Goal: Transaction & Acquisition: Book appointment/travel/reservation

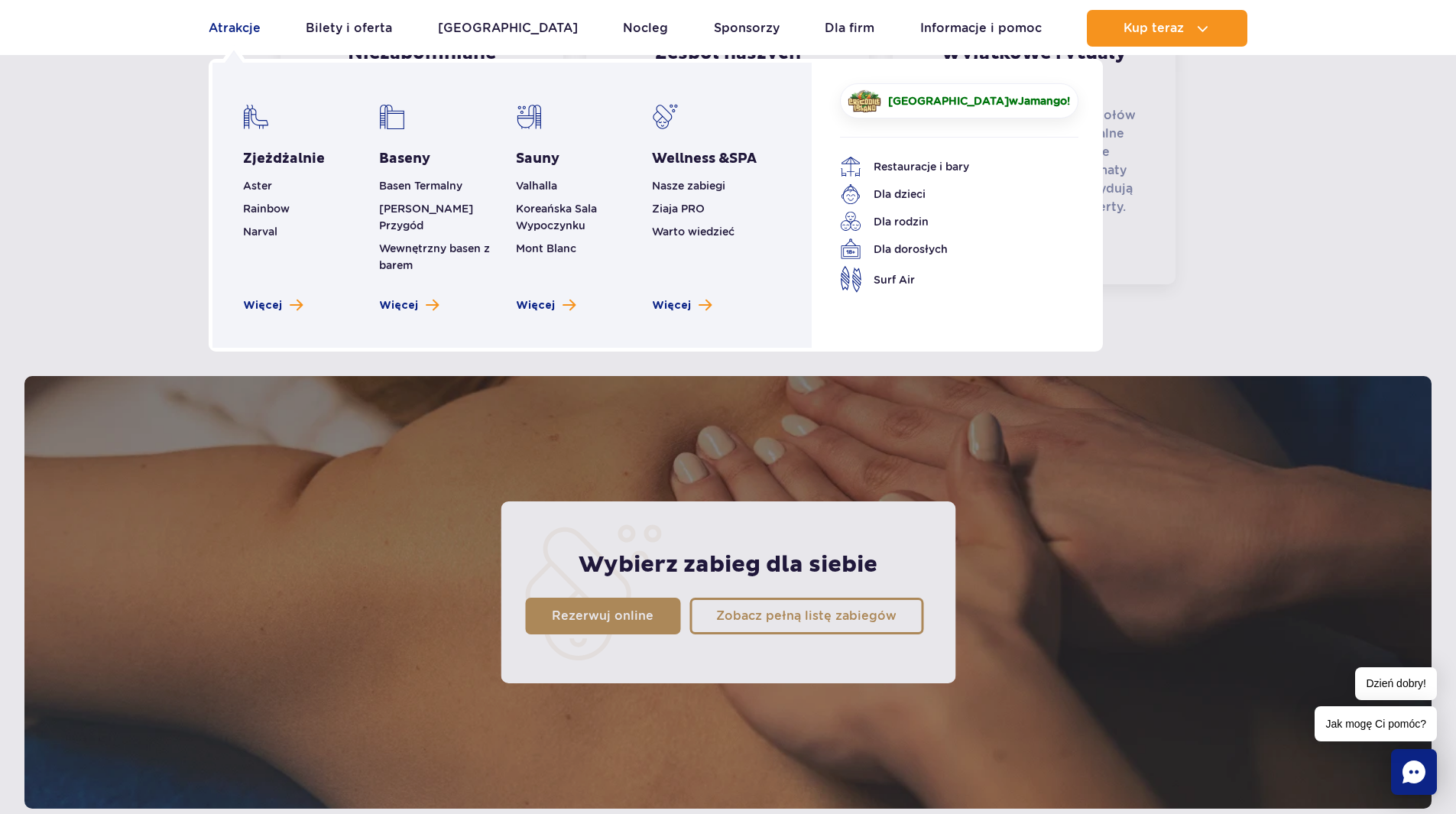
scroll to position [824, 0]
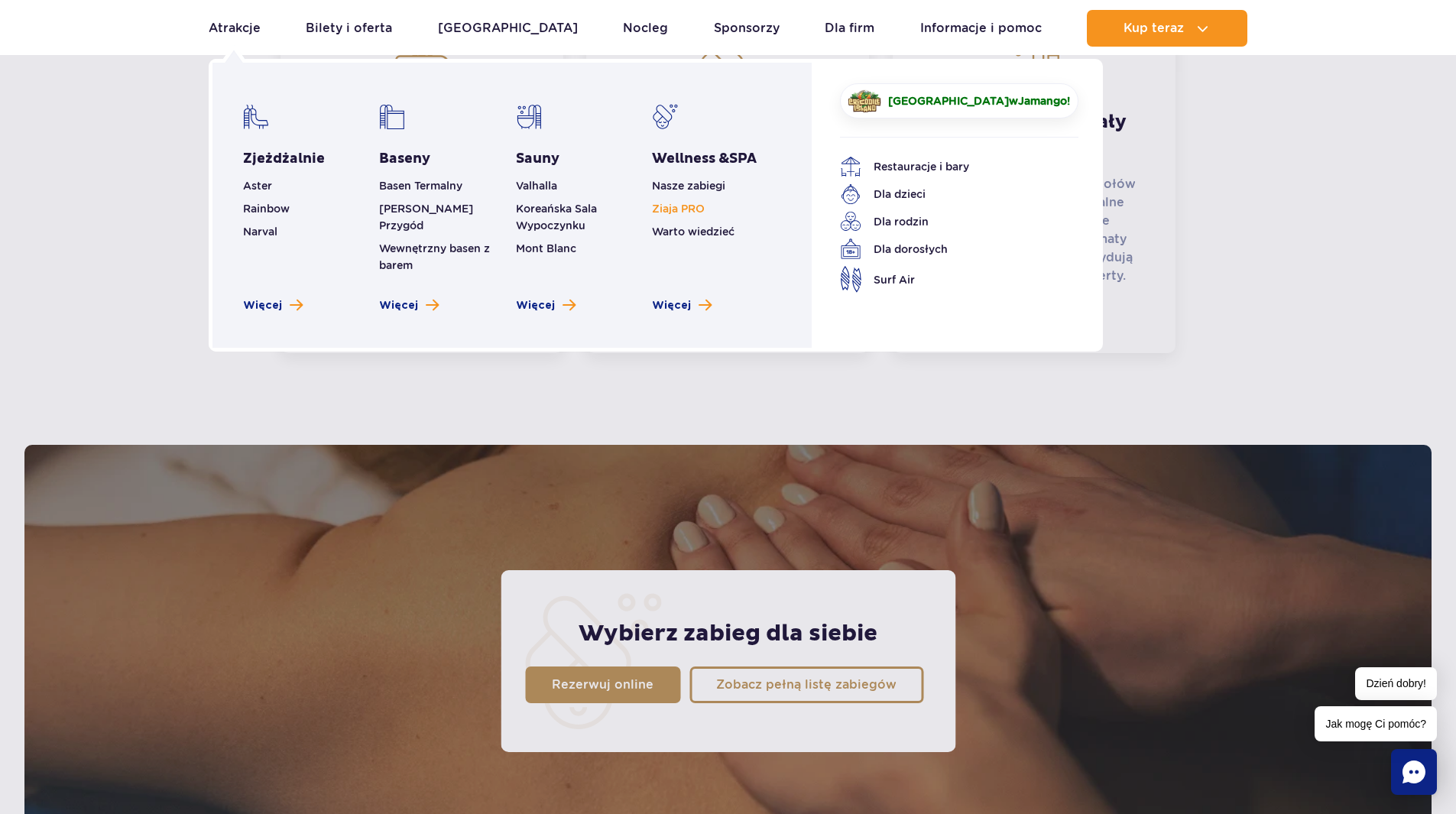
click at [683, 208] on link "Ziaja PRO" at bounding box center [678, 209] width 53 height 12
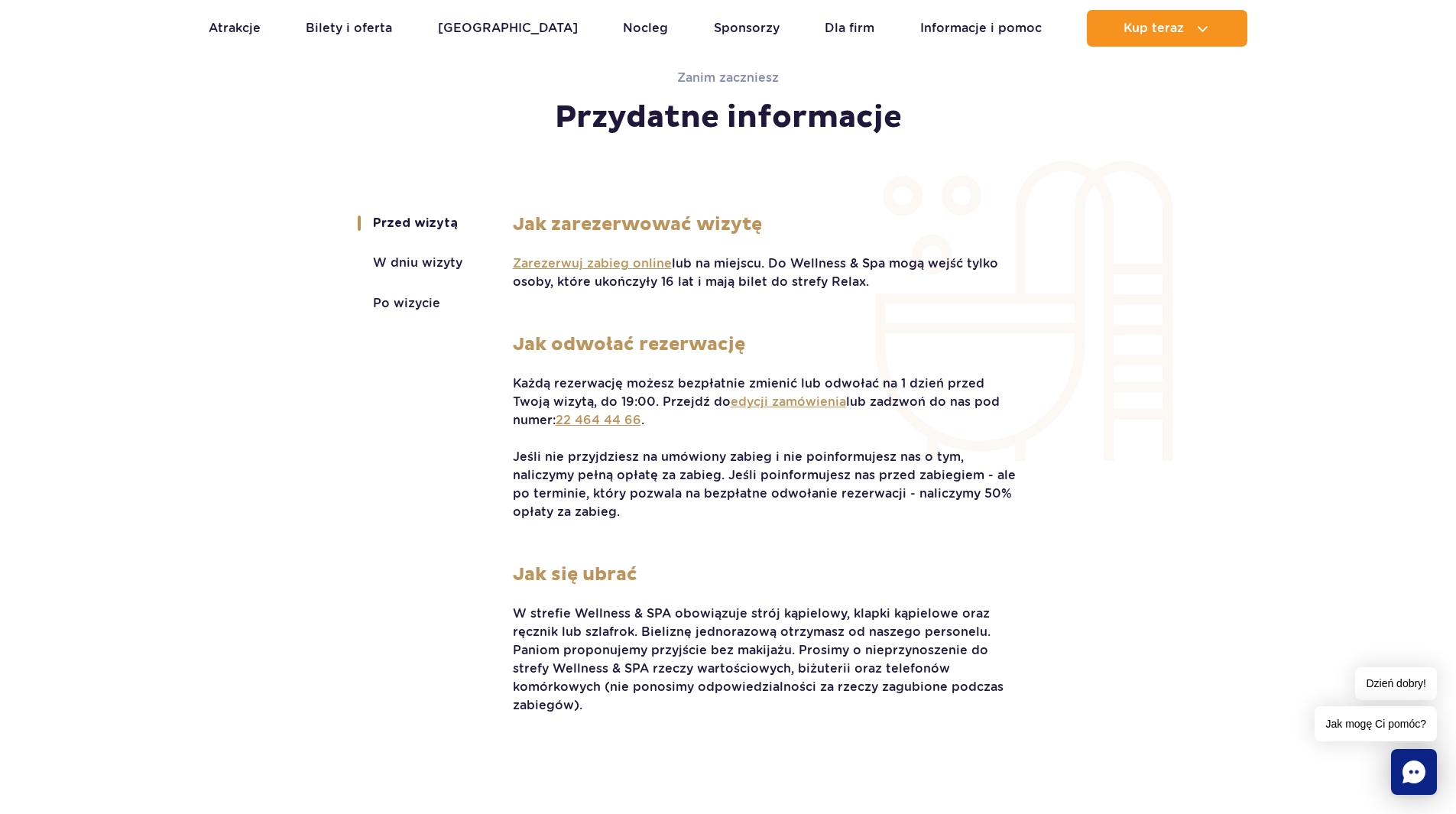
scroll to position [3092, 0]
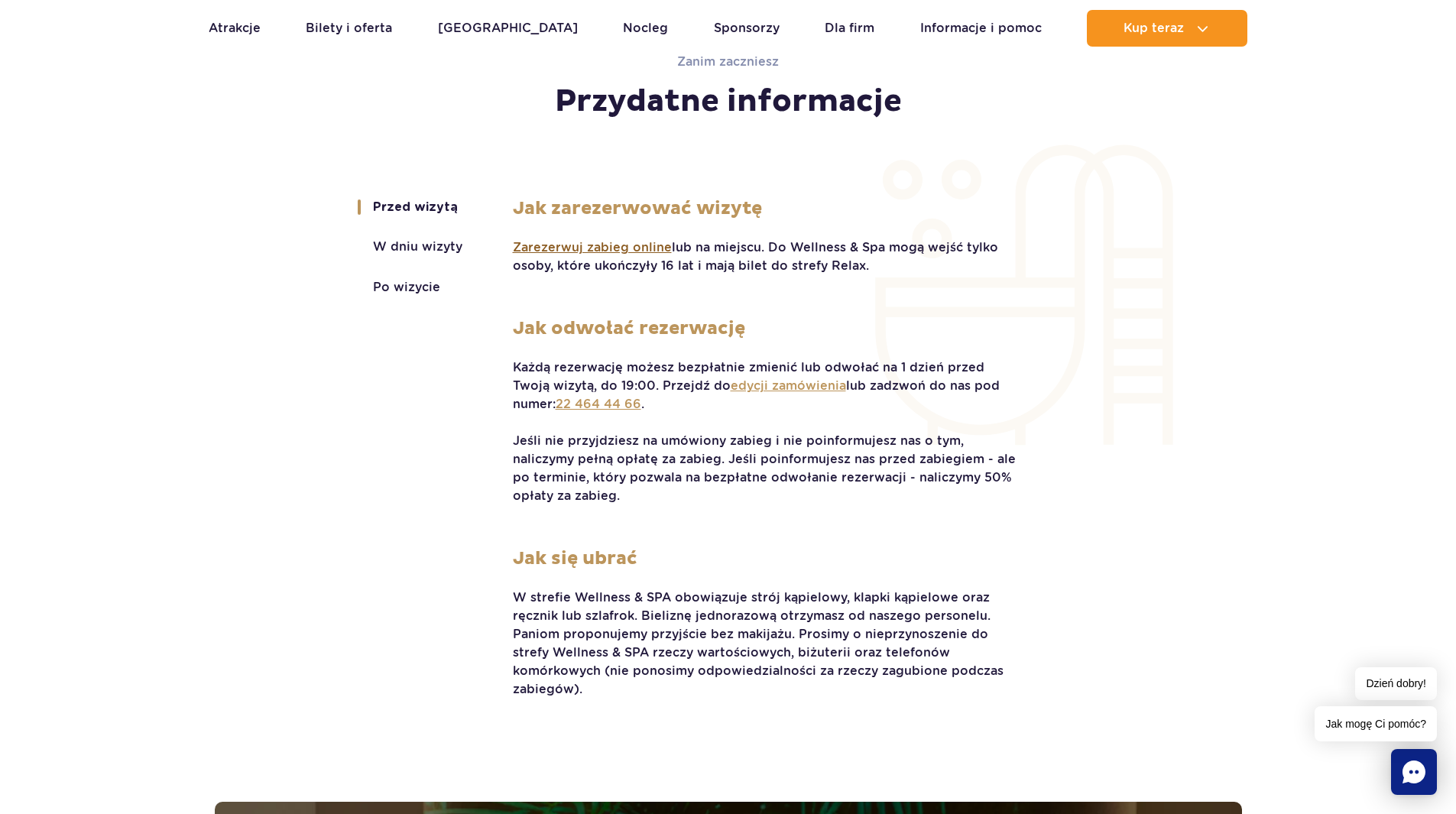
click at [579, 248] on span "Zarezerwuj zabieg online" at bounding box center [591, 247] width 159 height 17
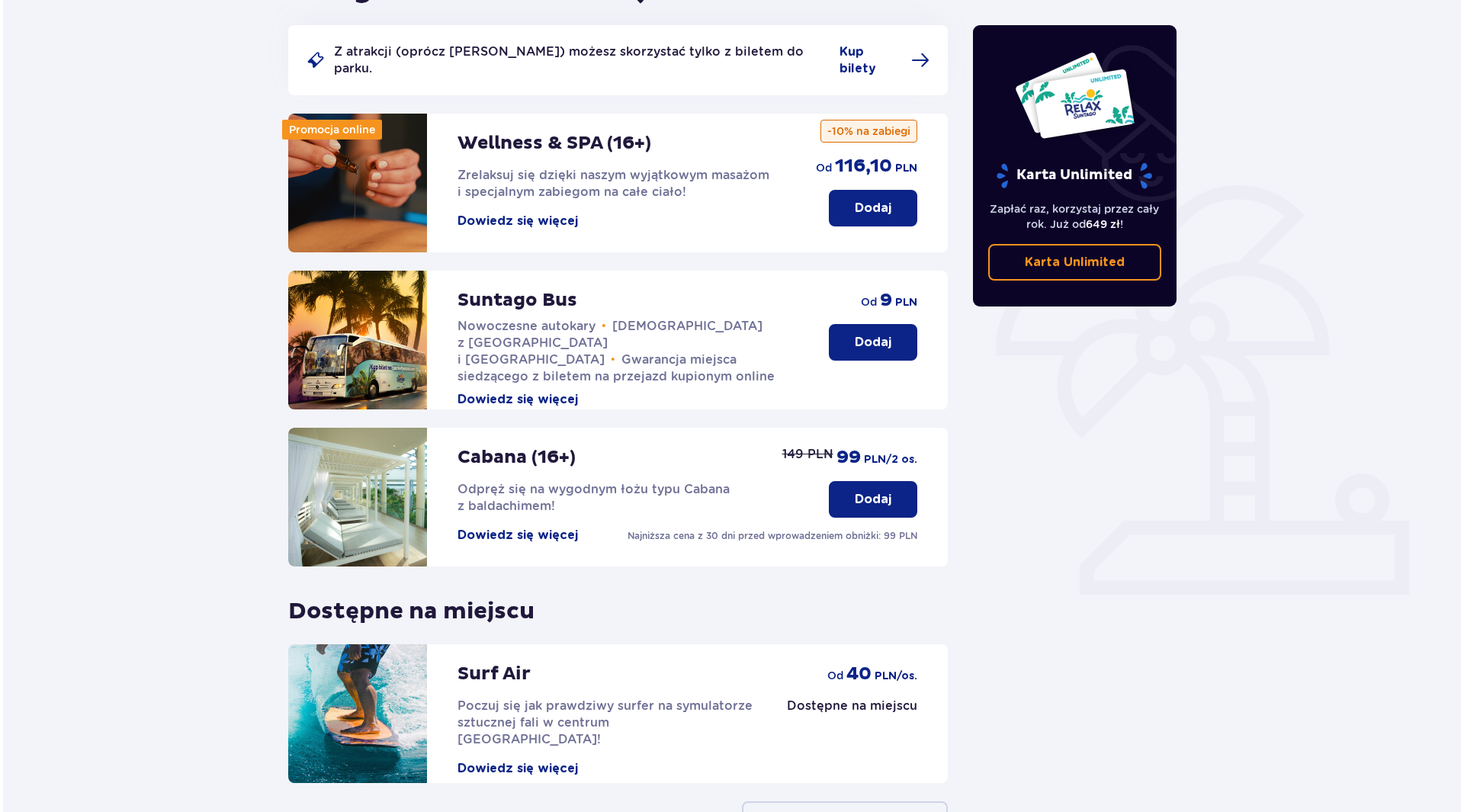
scroll to position [229, 0]
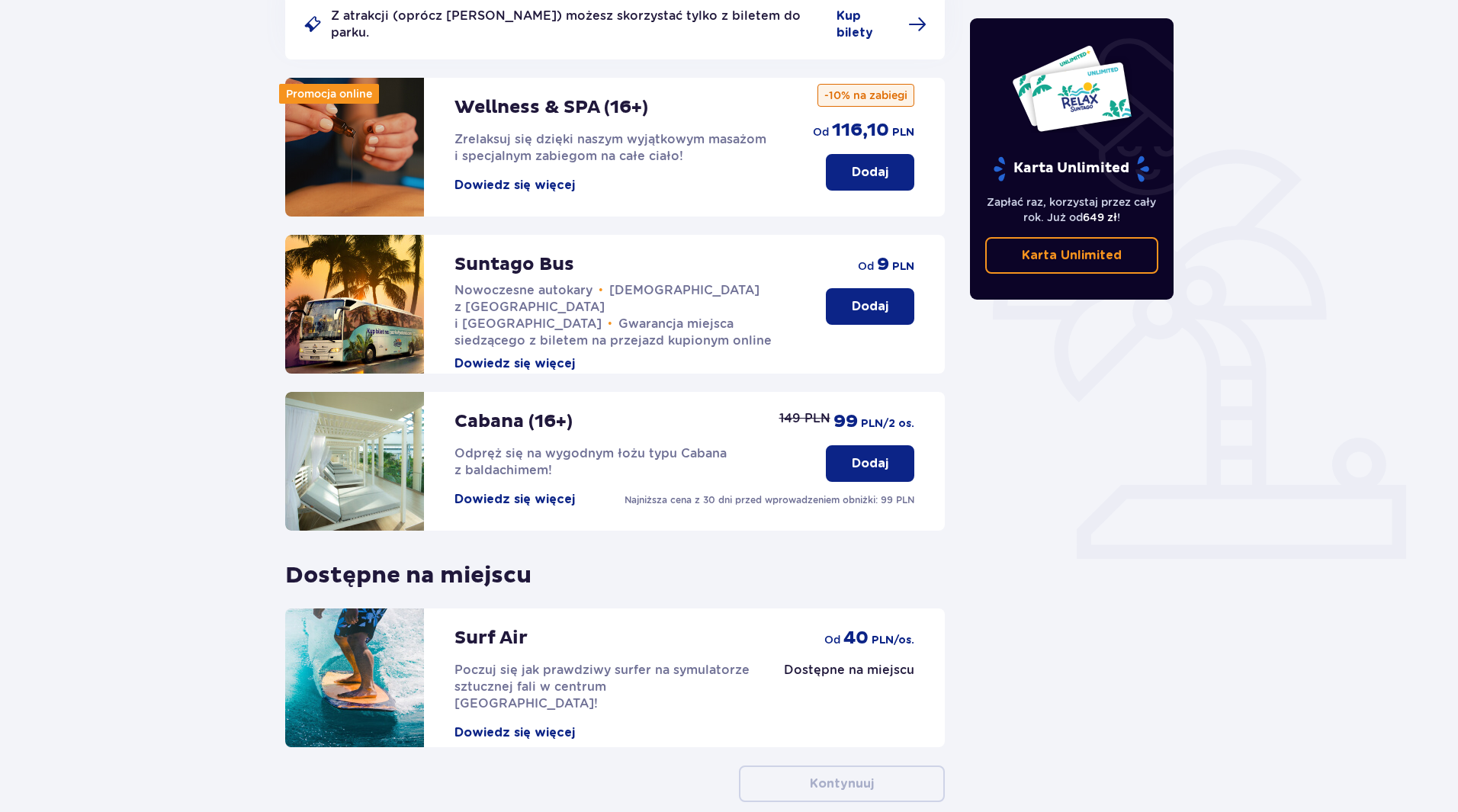
click at [539, 177] on button "Dowiedz się więcej" at bounding box center [515, 184] width 121 height 17
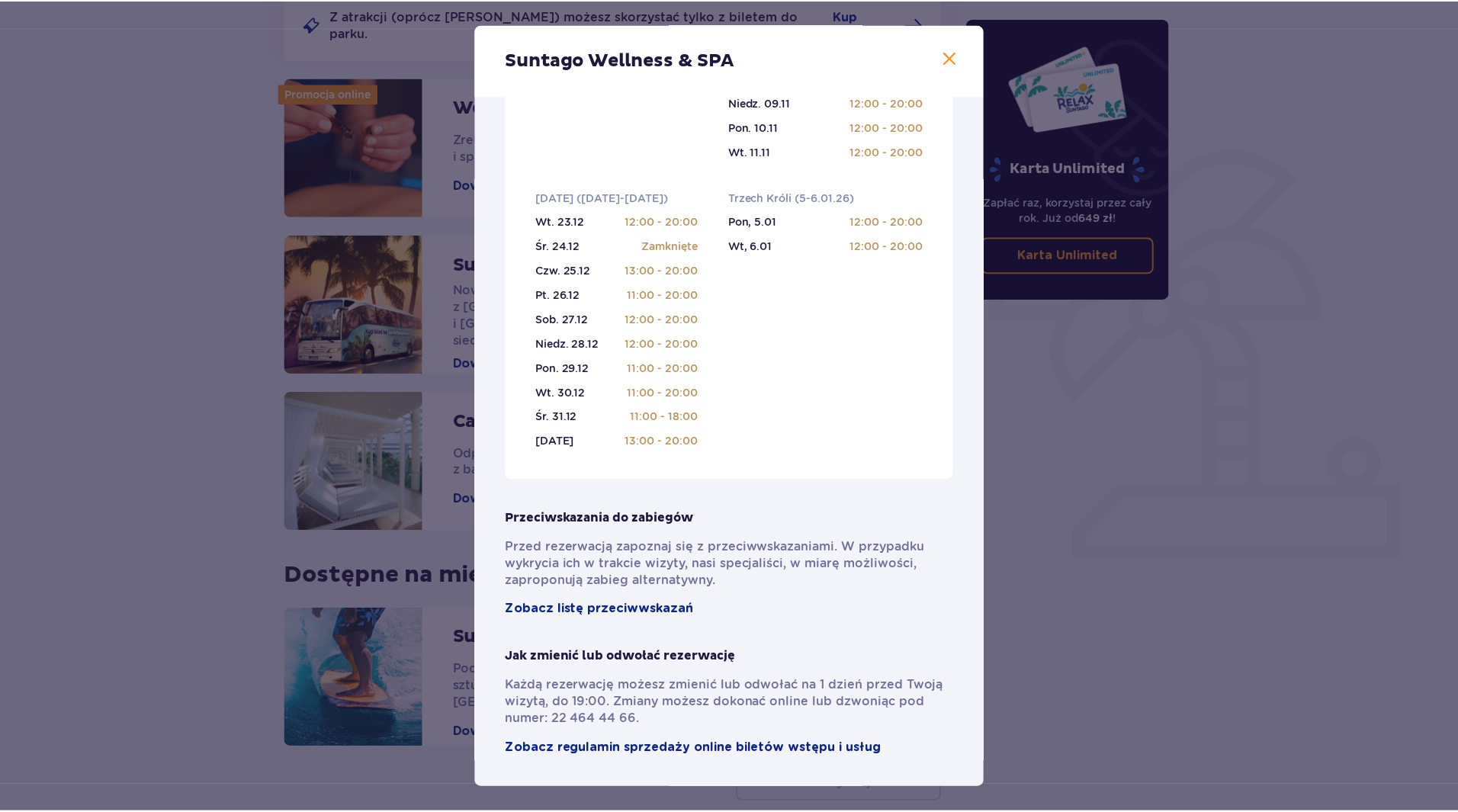
scroll to position [836, 0]
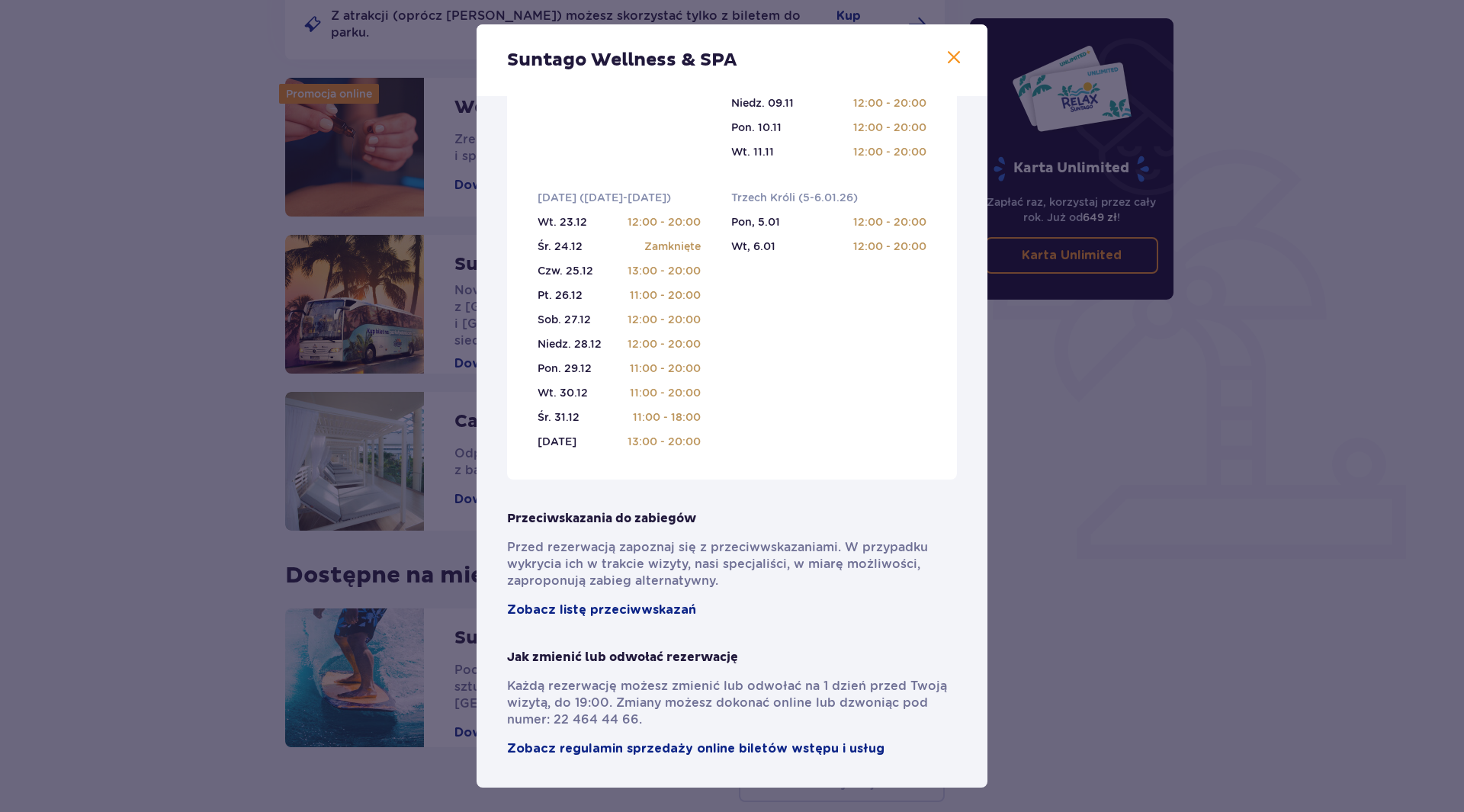
click at [1138, 569] on div "Suntago Wellness & SPA Pełni pasji profesjonaliści , którzy pomogą Ci dobrać za…" at bounding box center [732, 406] width 1464 height 812
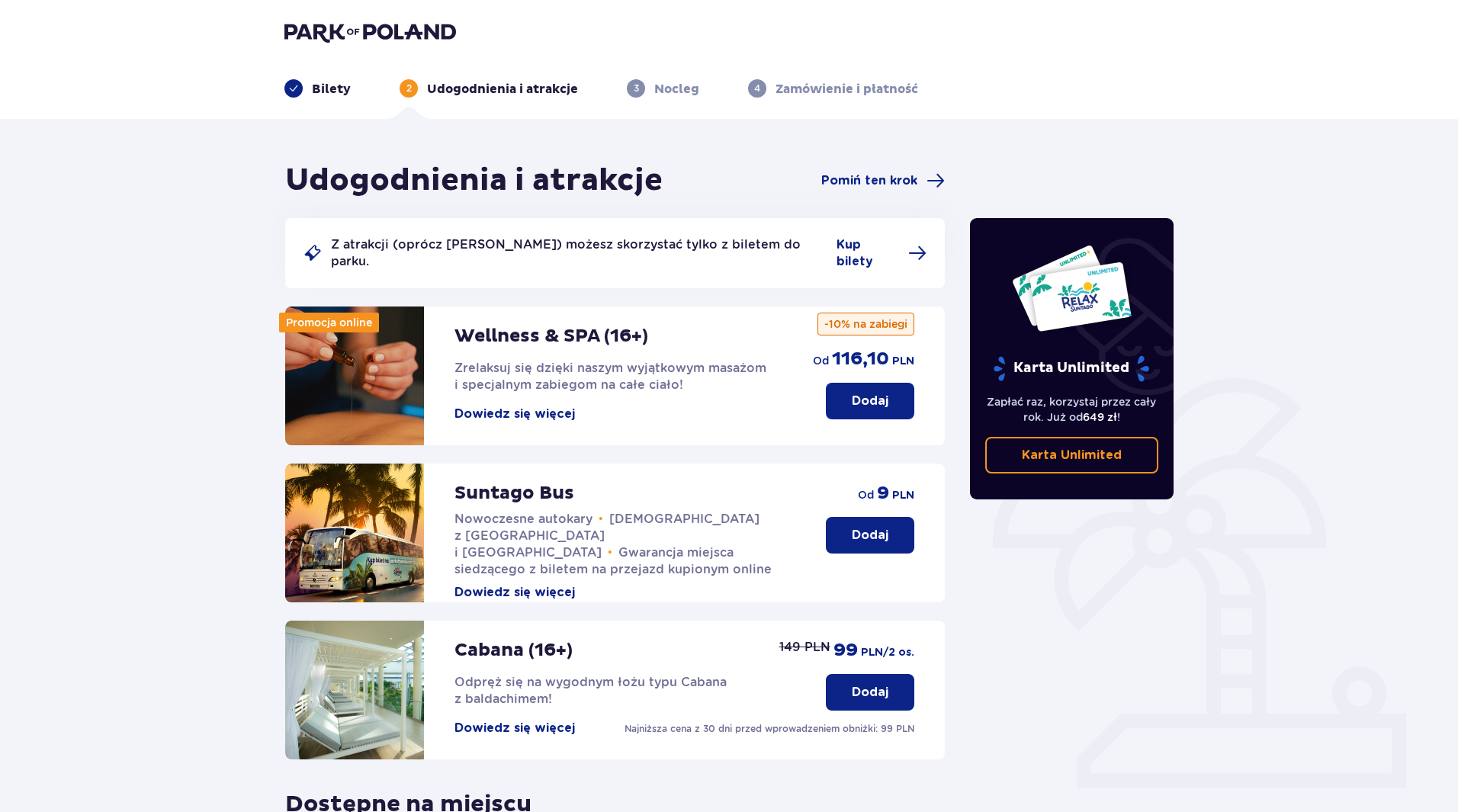
click at [864, 392] on p "Dodaj" at bounding box center [870, 400] width 37 height 17
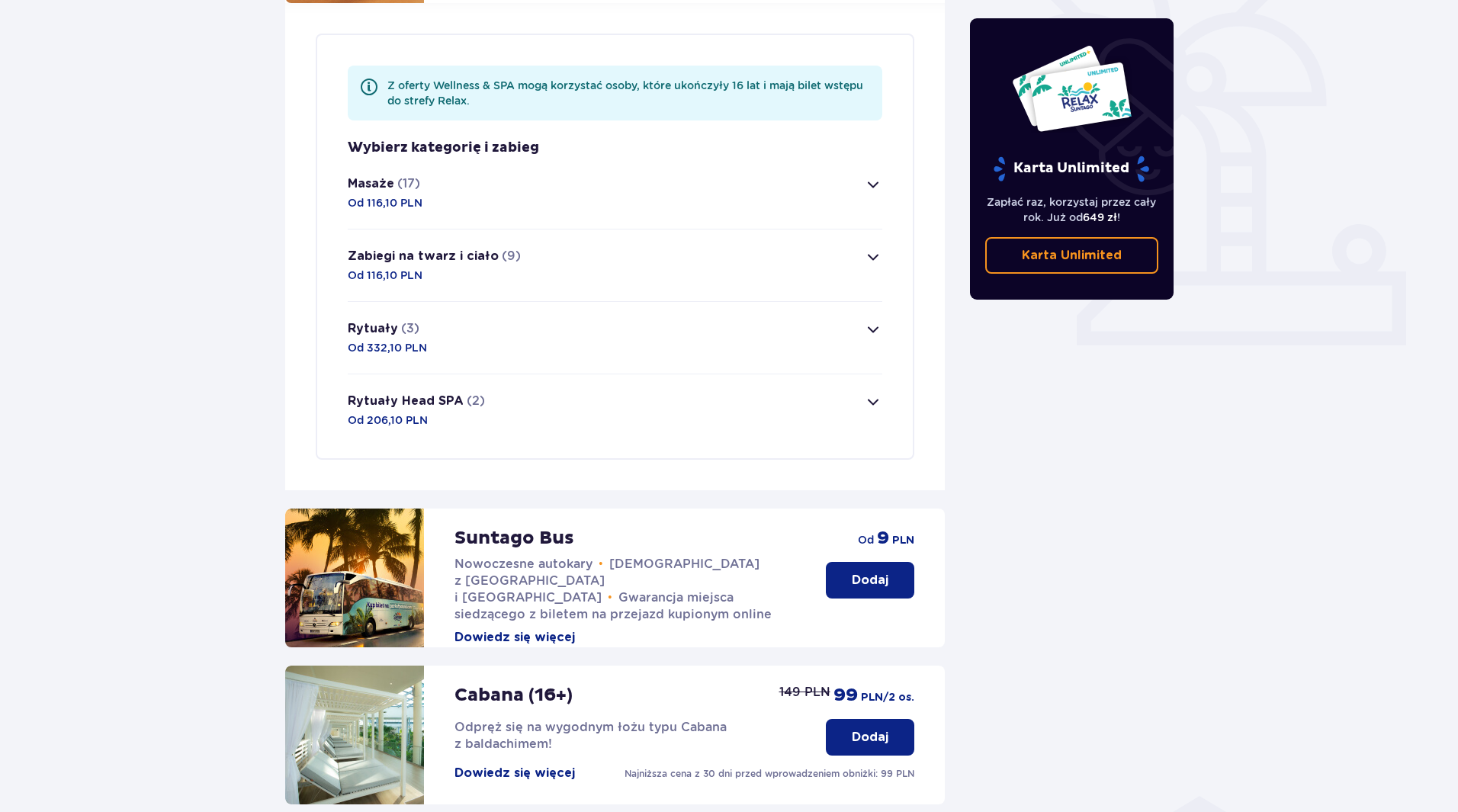
scroll to position [366, 0]
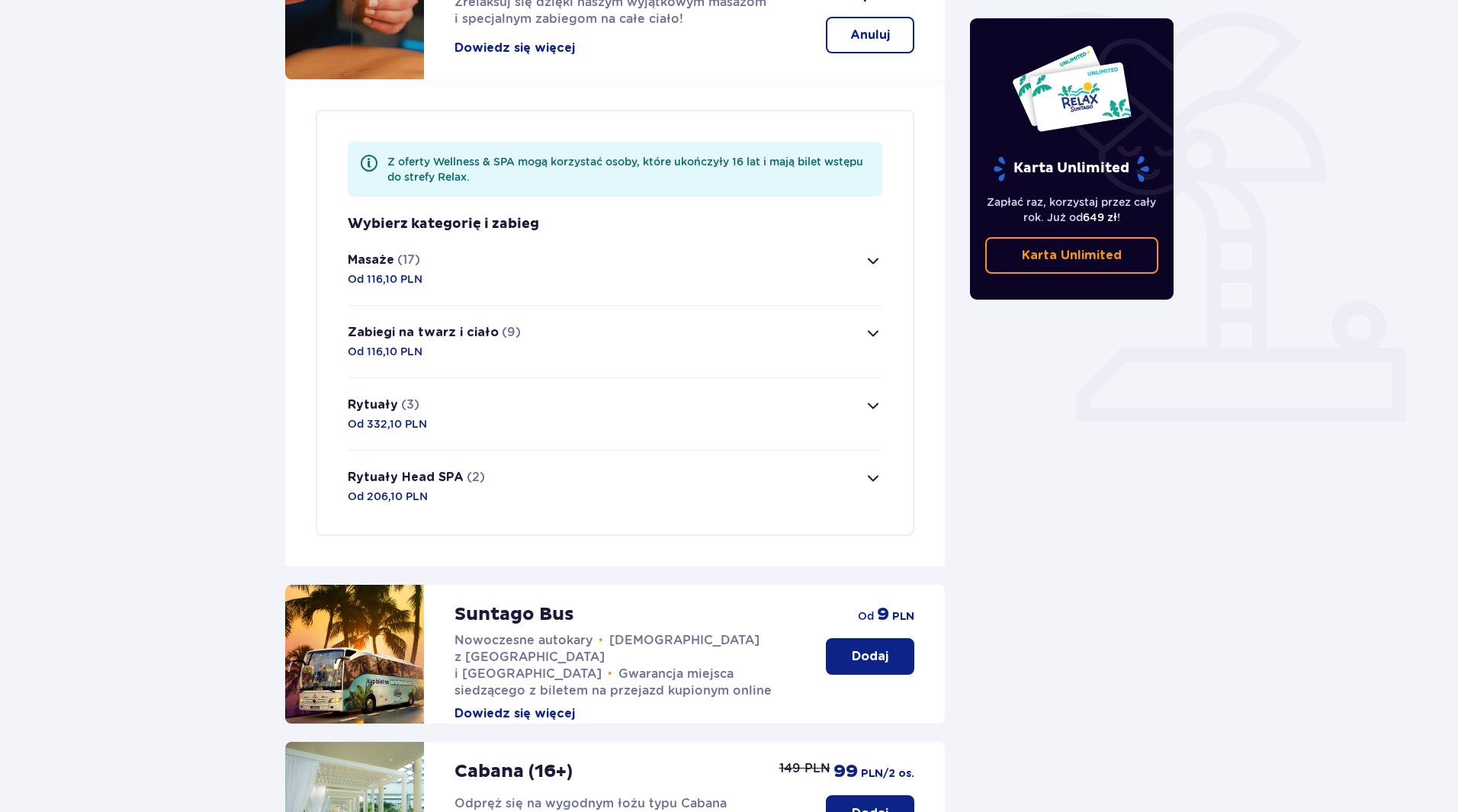
click at [878, 252] on span "button" at bounding box center [872, 260] width 18 height 18
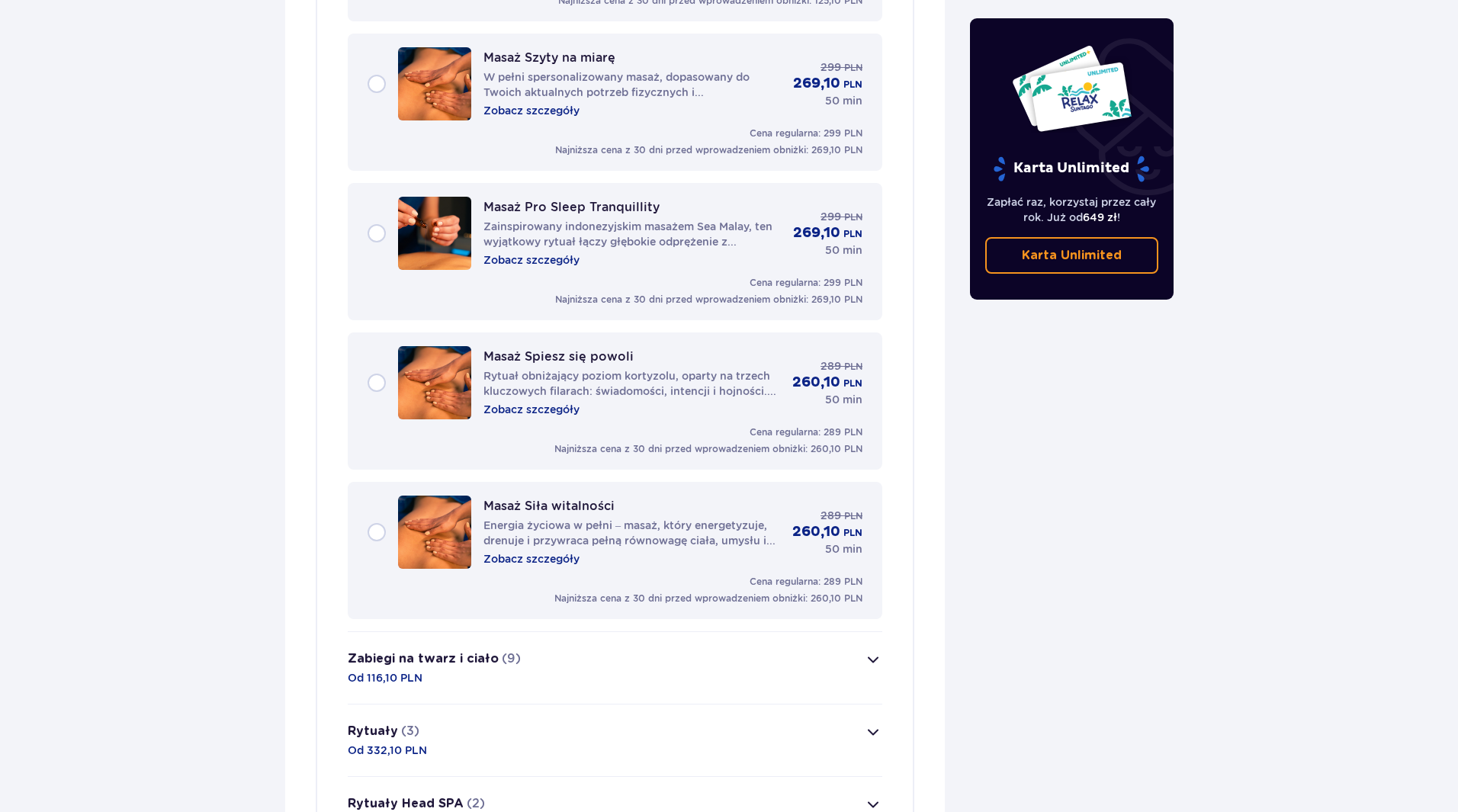
scroll to position [2643, 0]
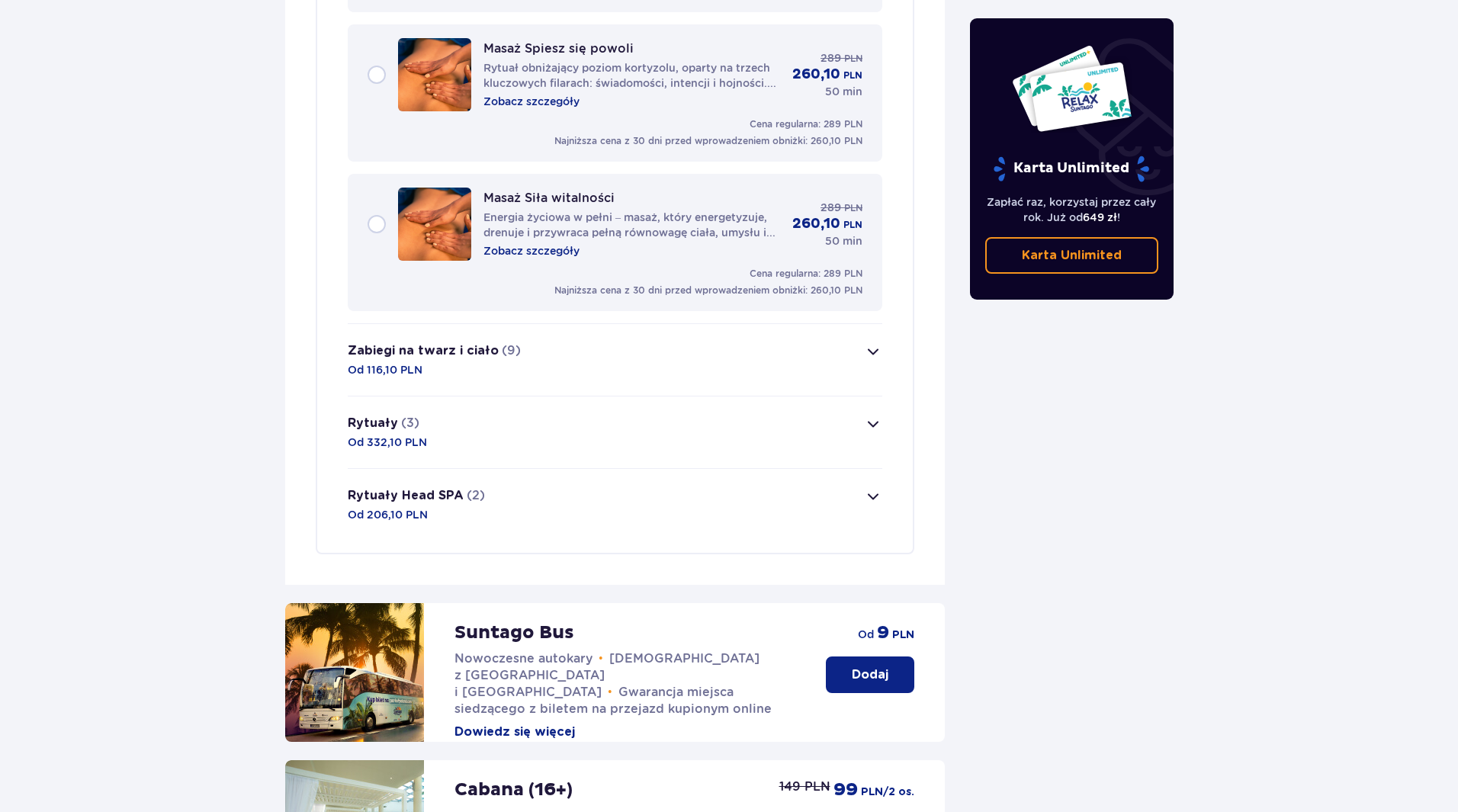
click at [532, 340] on button "Zabiegi na twarz i ciało (9) Od 116,10 PLN" at bounding box center [615, 360] width 535 height 72
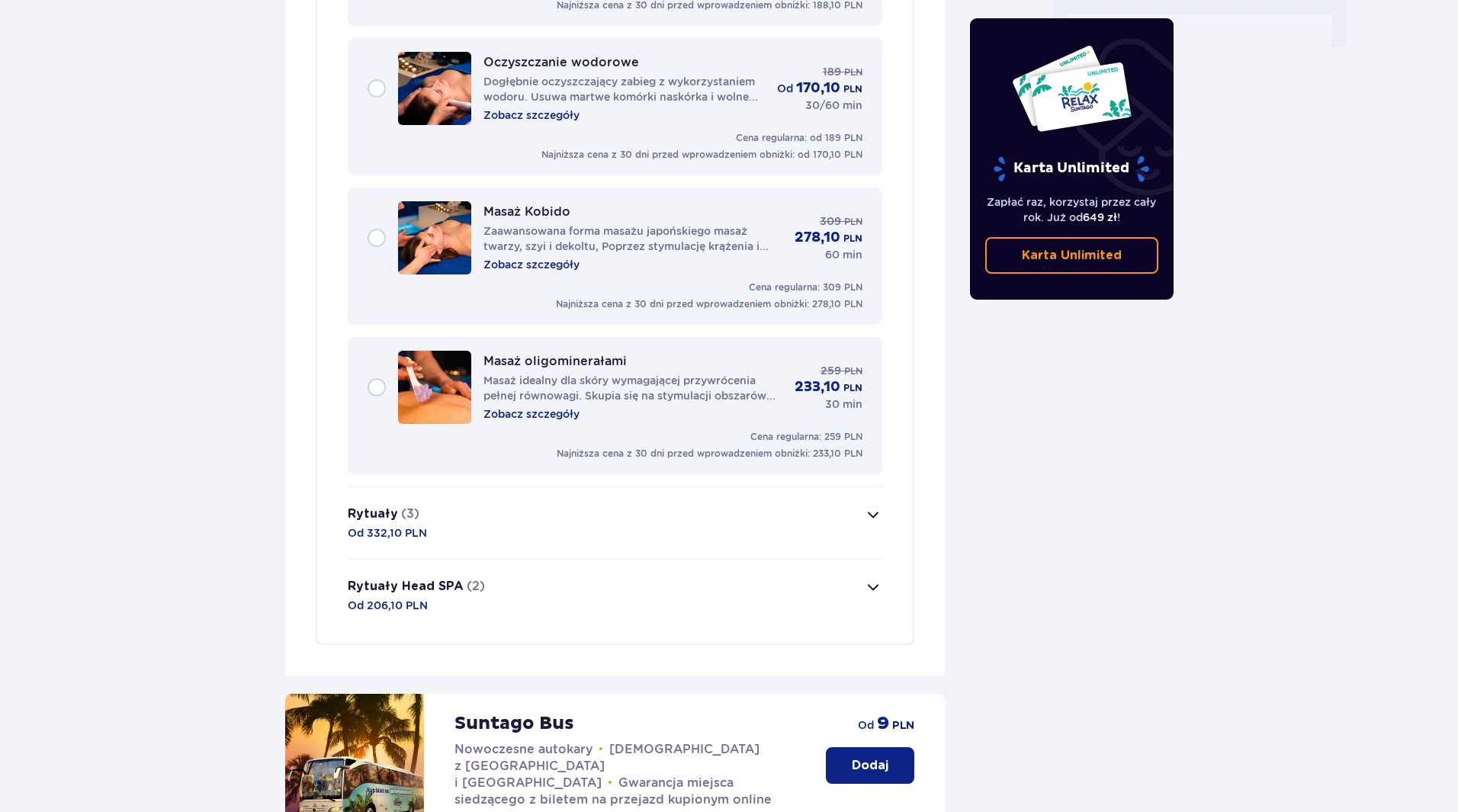
scroll to position [1571, 0]
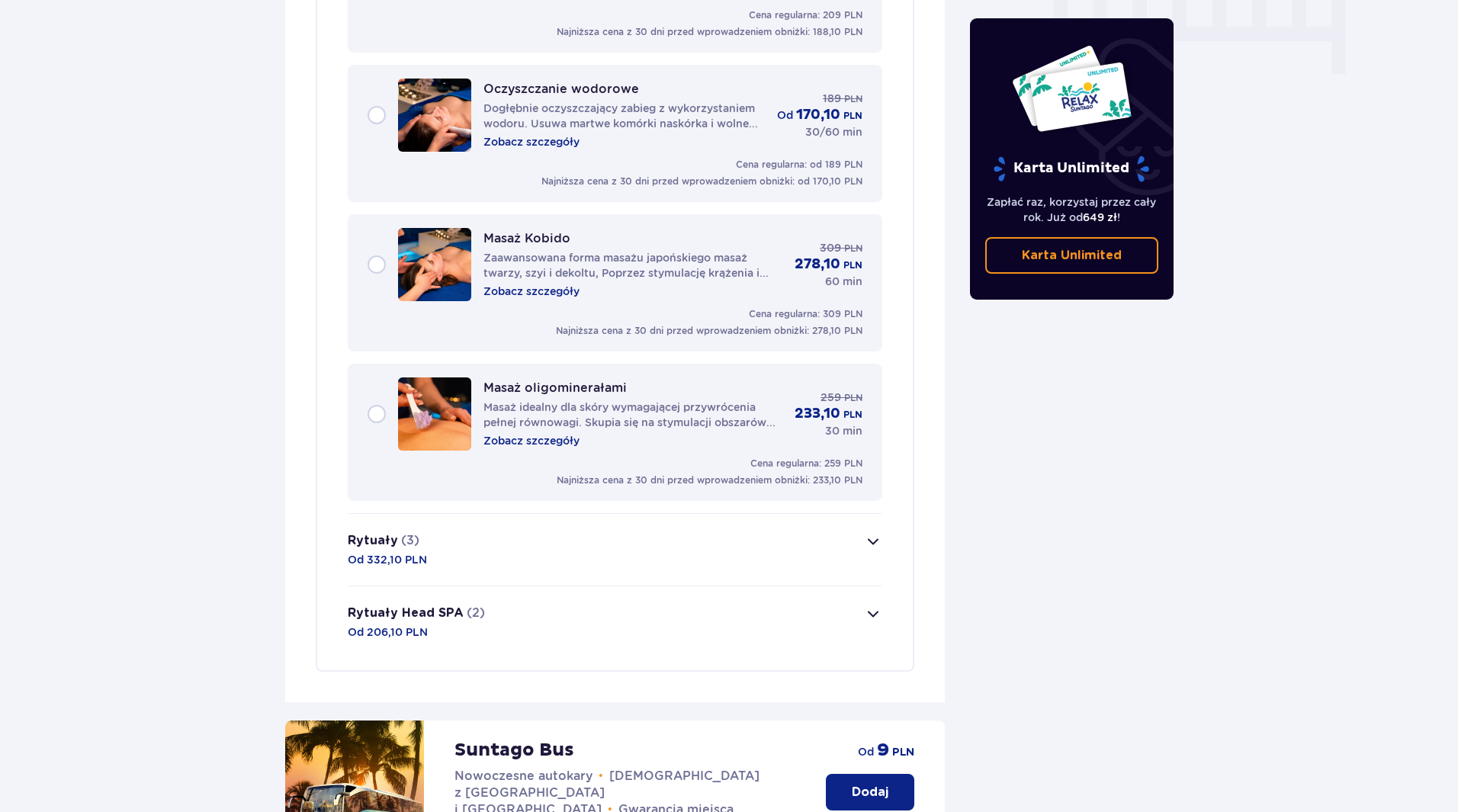
click at [520, 529] on button "Rytuały (3) Od 332,10 PLN" at bounding box center [615, 550] width 535 height 72
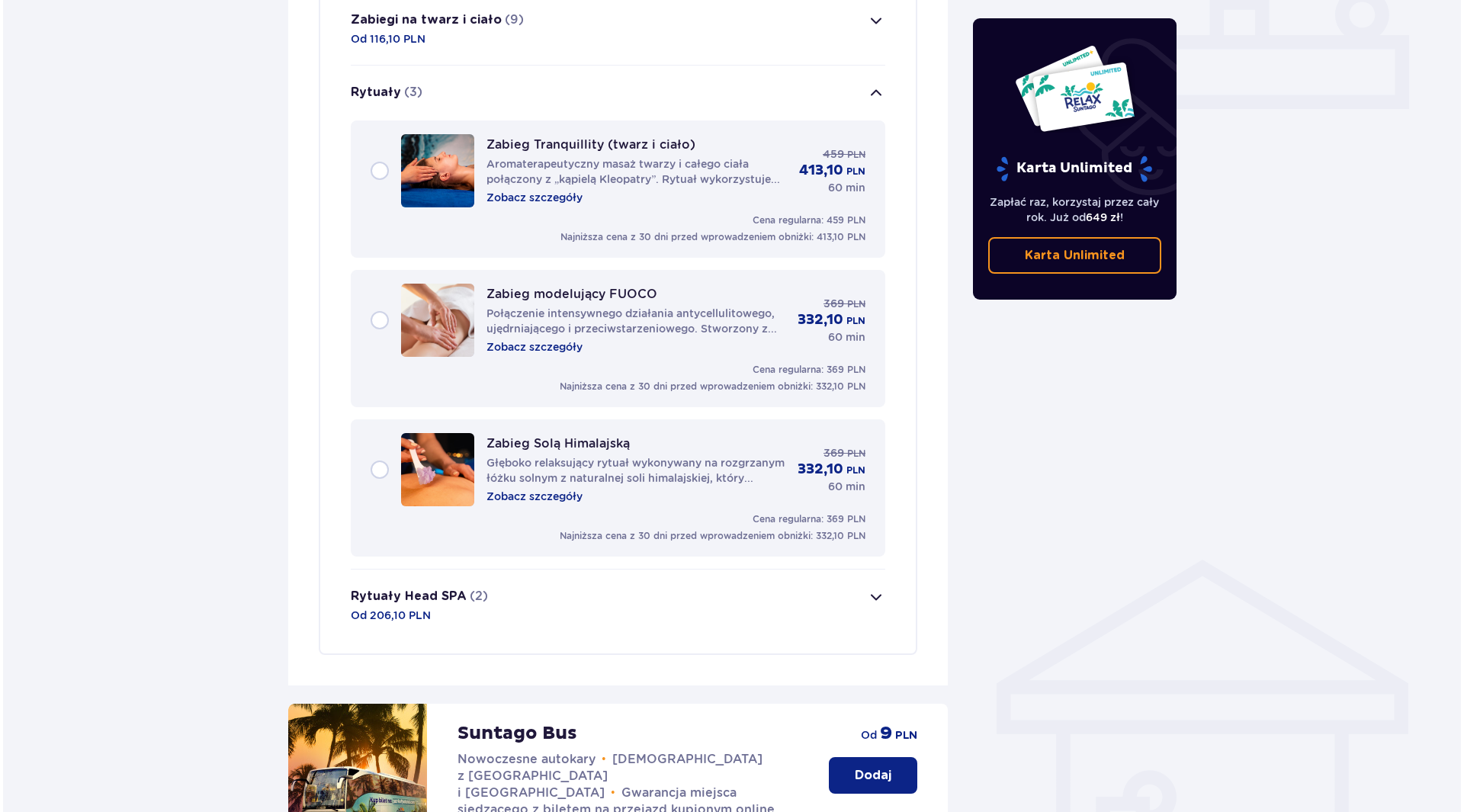
scroll to position [652, 0]
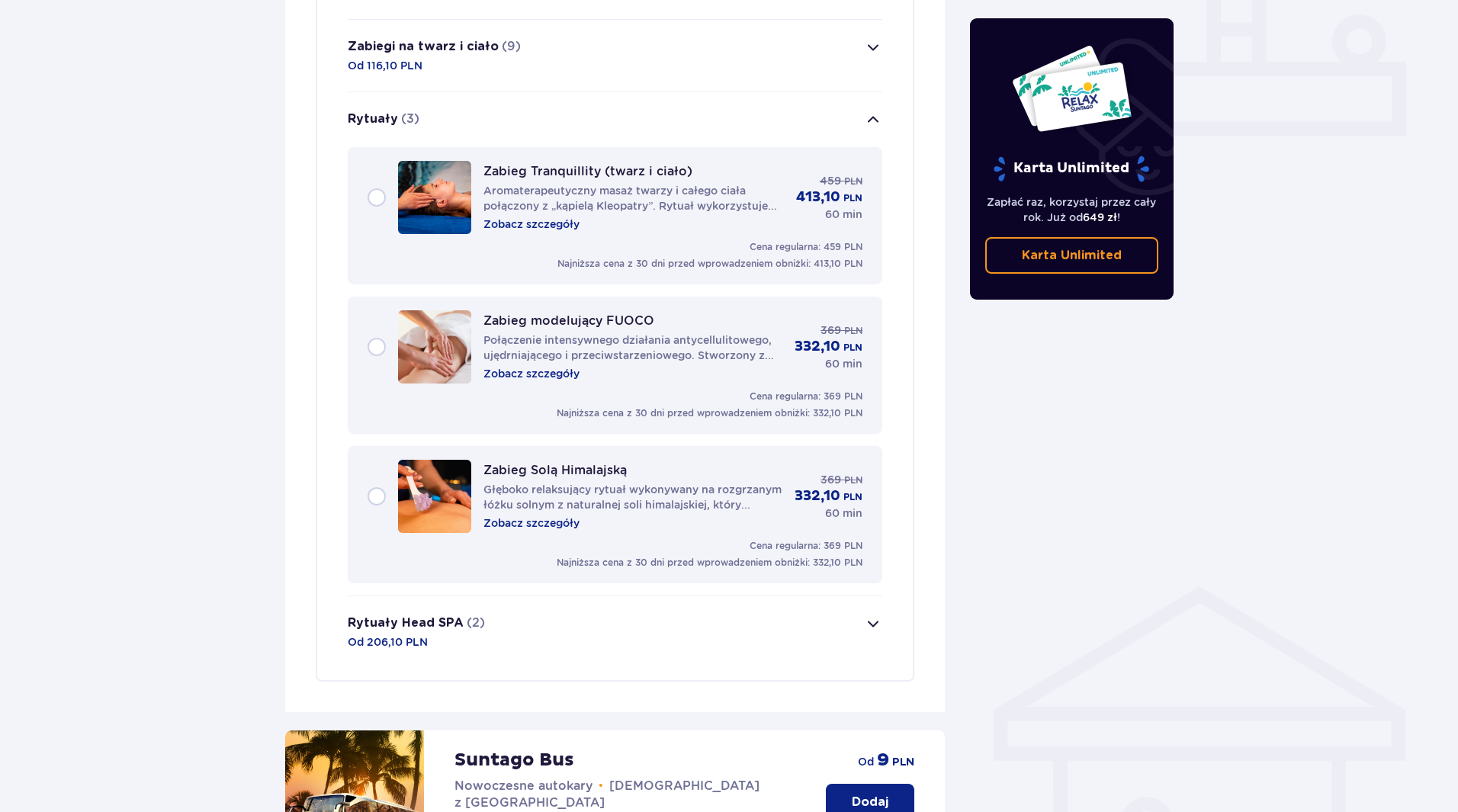
click at [554, 217] on p "Zobacz szczegóły" at bounding box center [531, 224] width 96 height 15
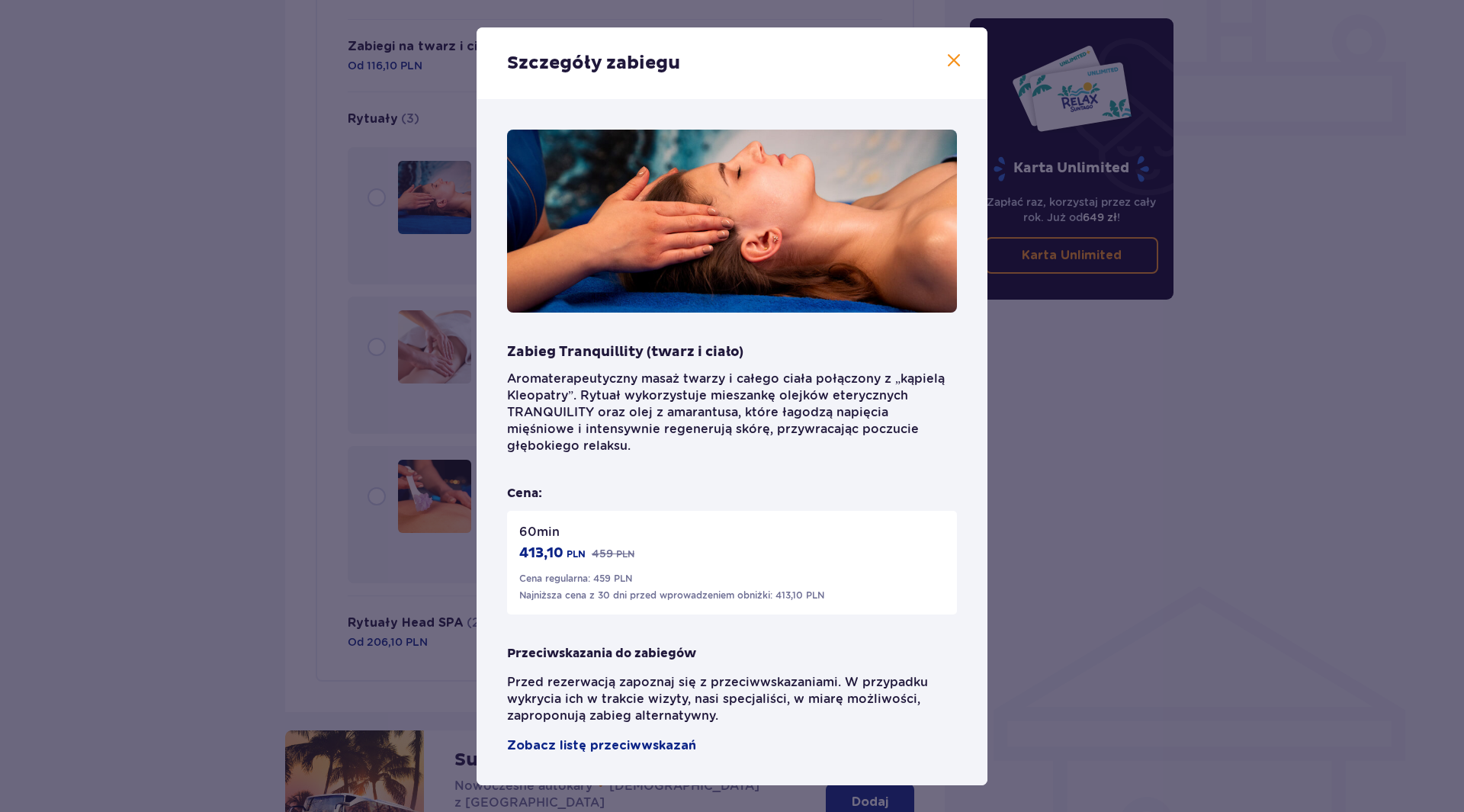
click at [952, 60] on span at bounding box center [954, 60] width 18 height 18
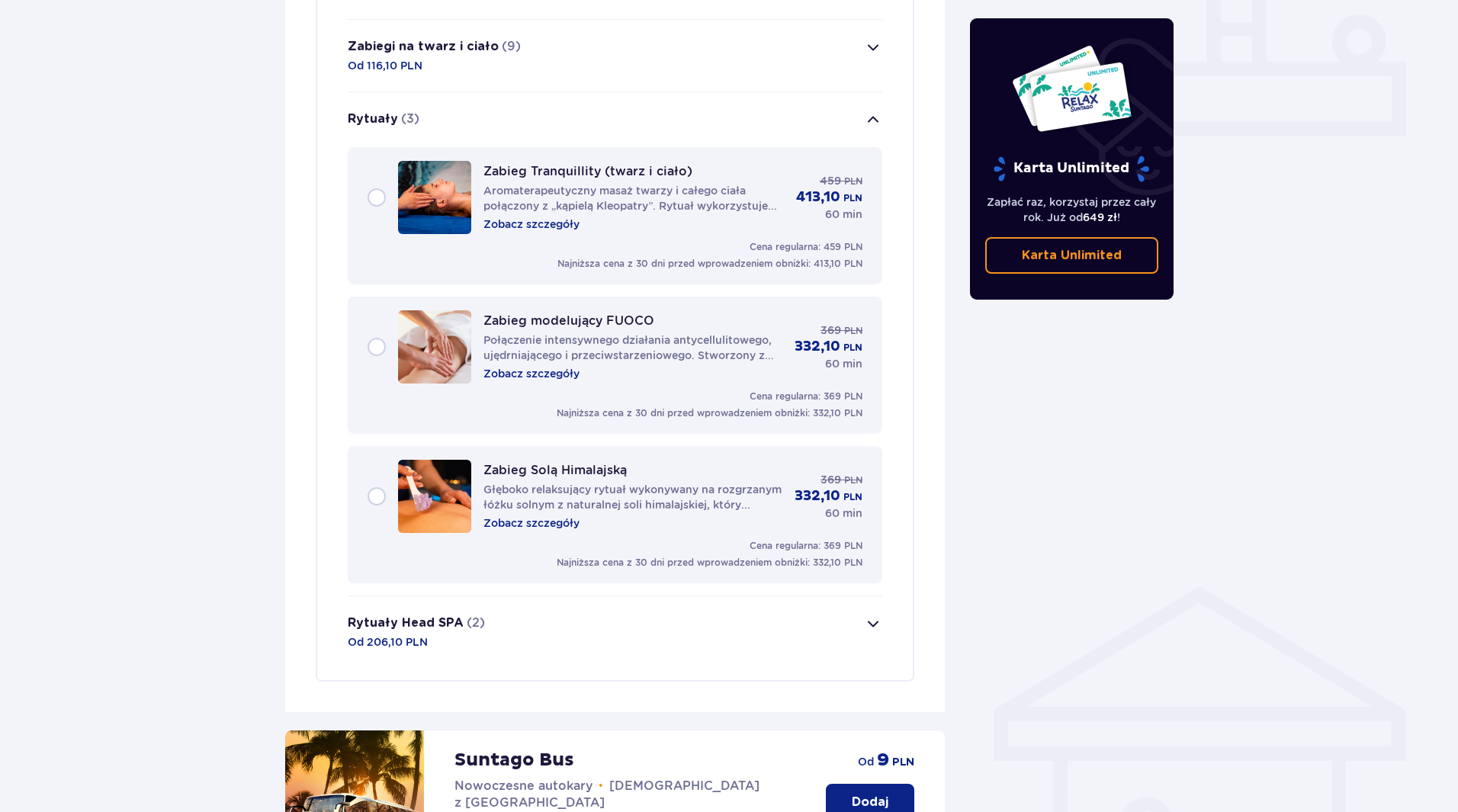
click at [552, 366] on p "Zobacz szczegóły" at bounding box center [531, 373] width 96 height 15
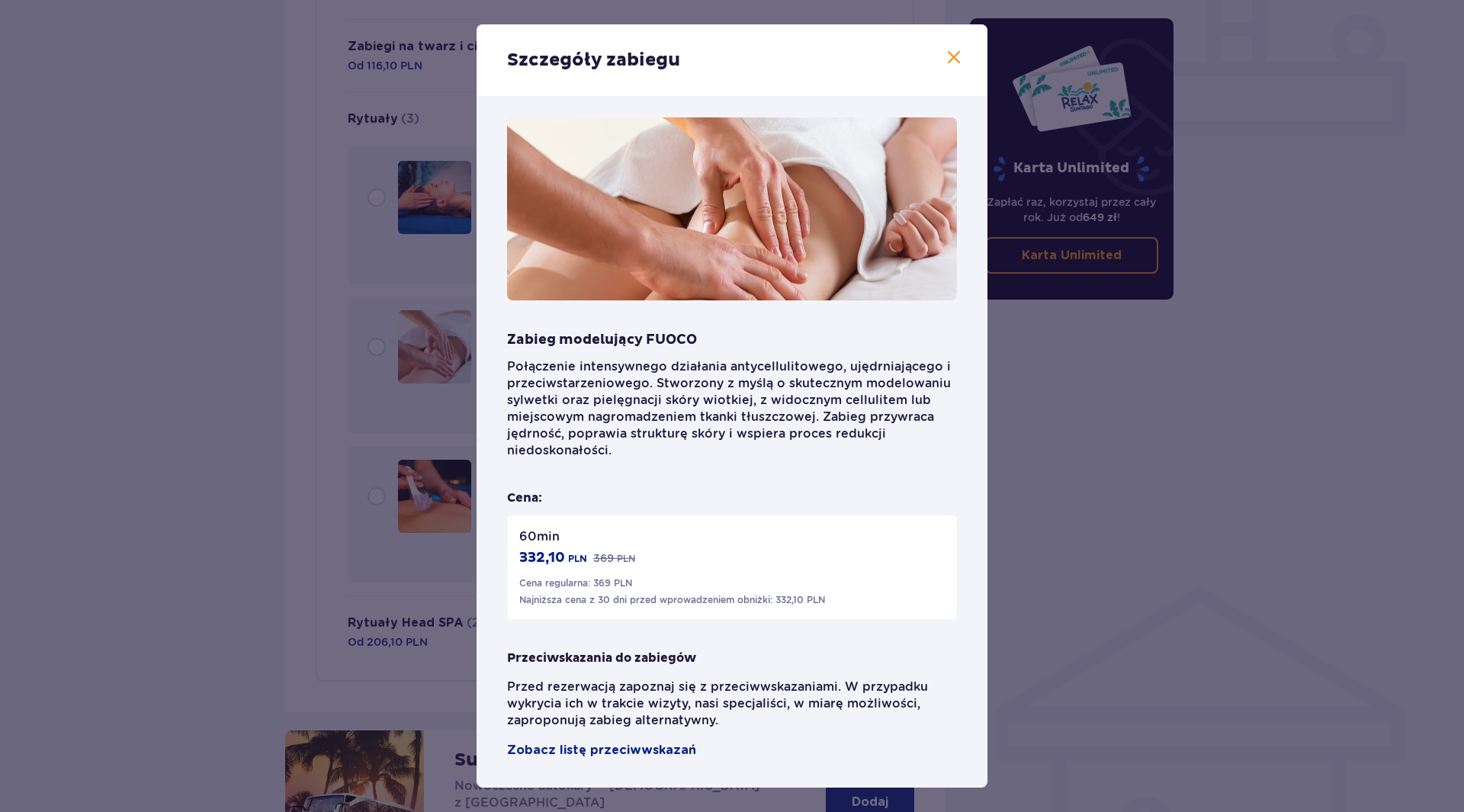
scroll to position [11, 0]
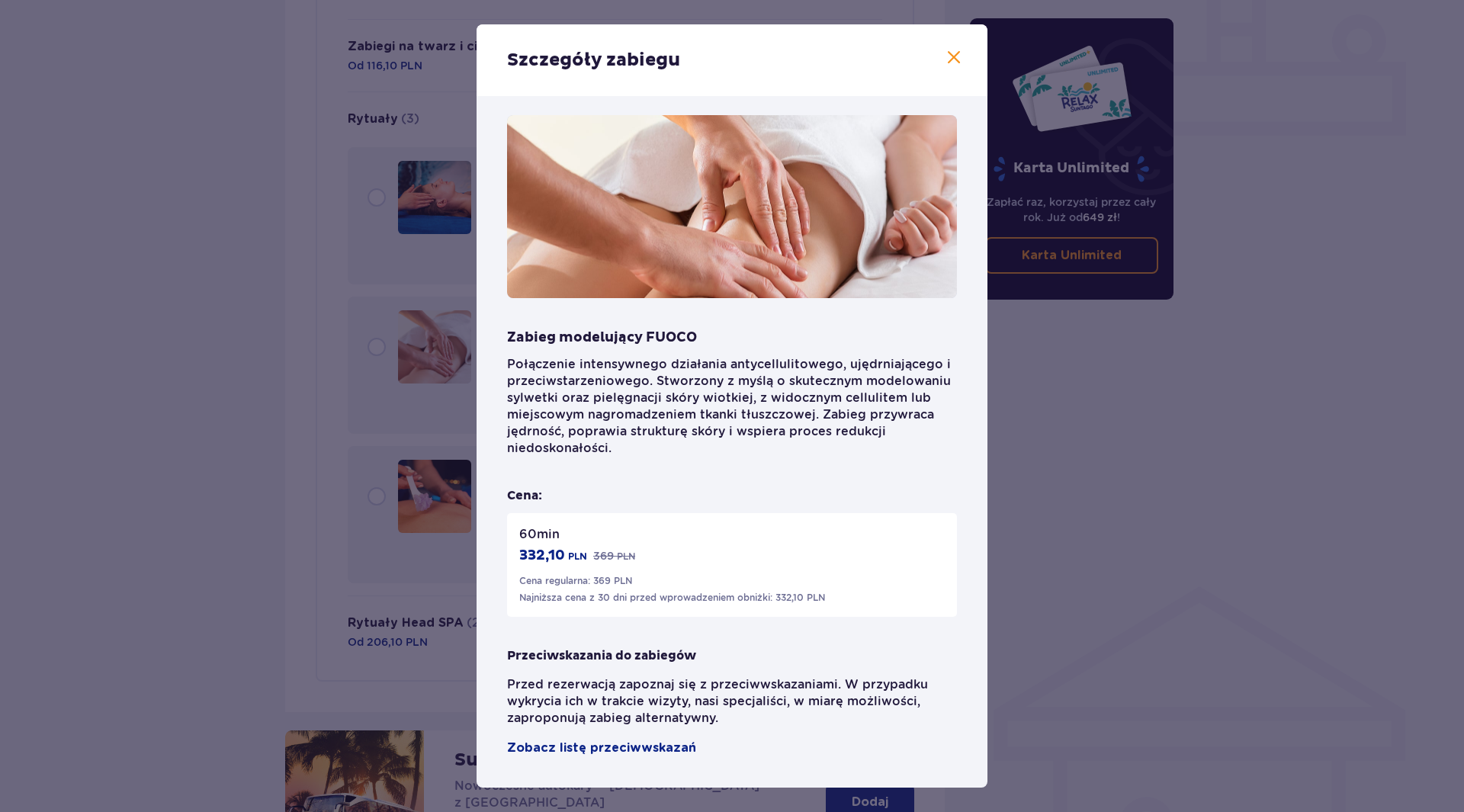
click at [947, 60] on span at bounding box center [954, 58] width 18 height 18
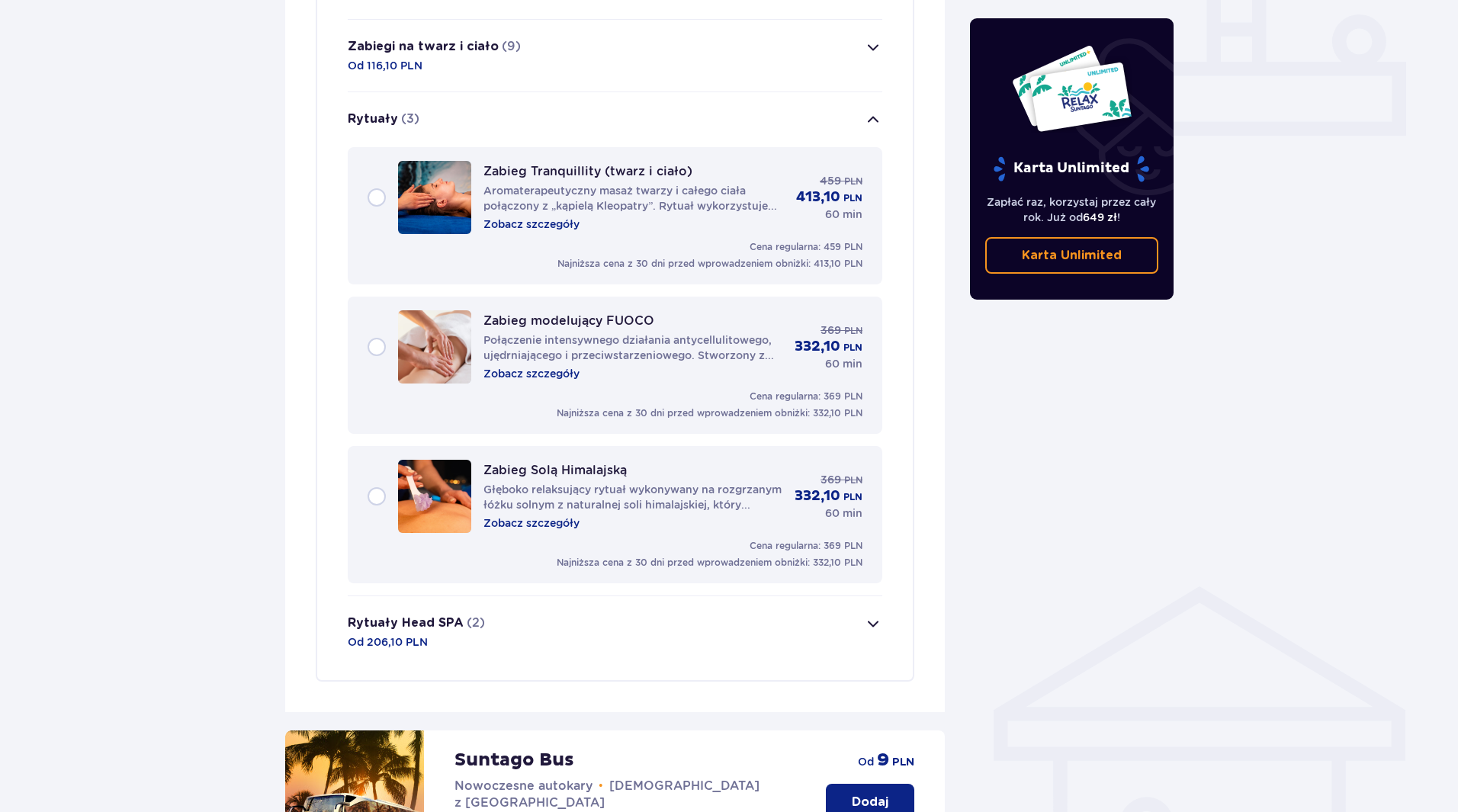
click at [514, 516] on p "Zobacz szczegóły" at bounding box center [531, 523] width 96 height 15
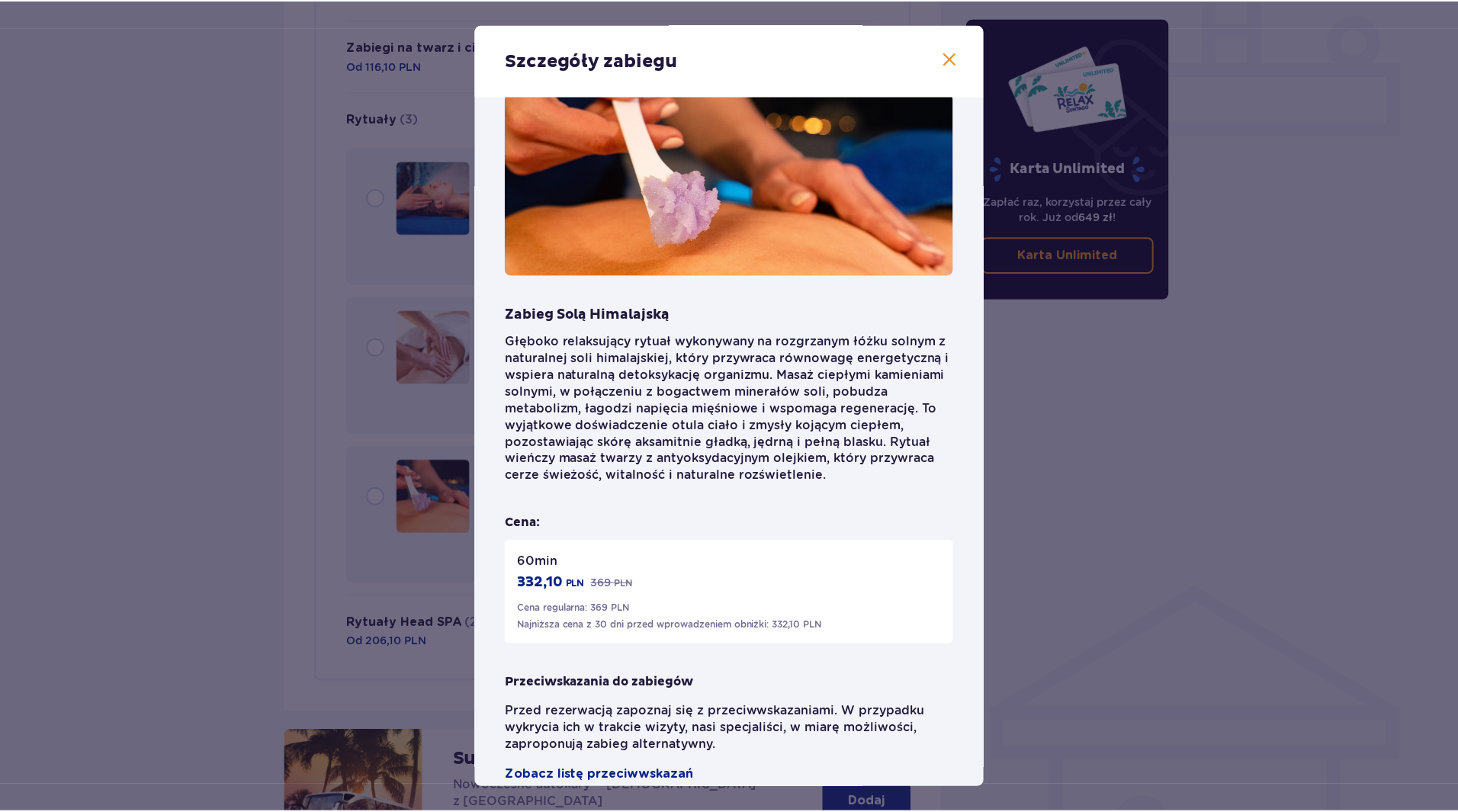
scroll to position [62, 0]
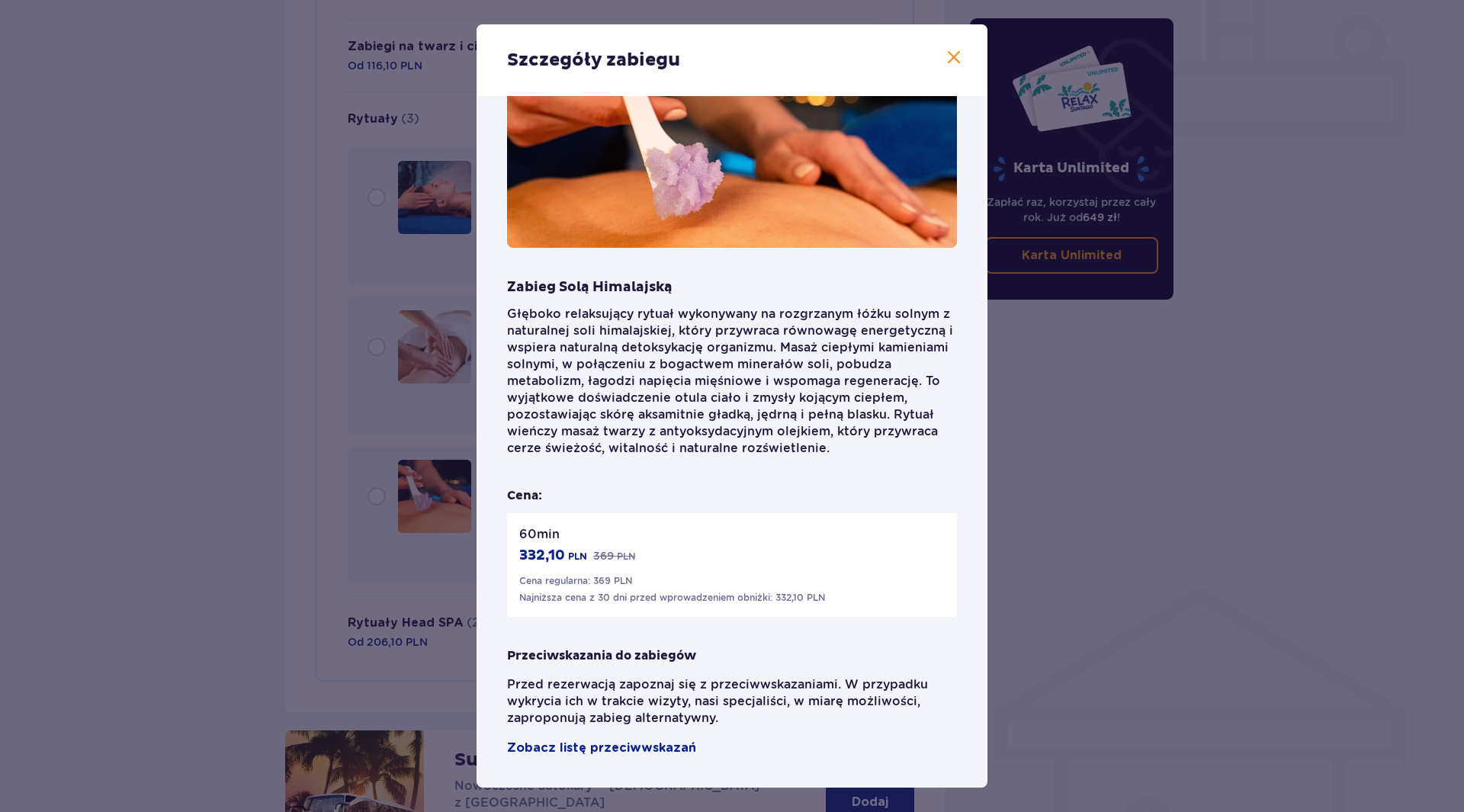
click at [957, 61] on span at bounding box center [954, 58] width 18 height 18
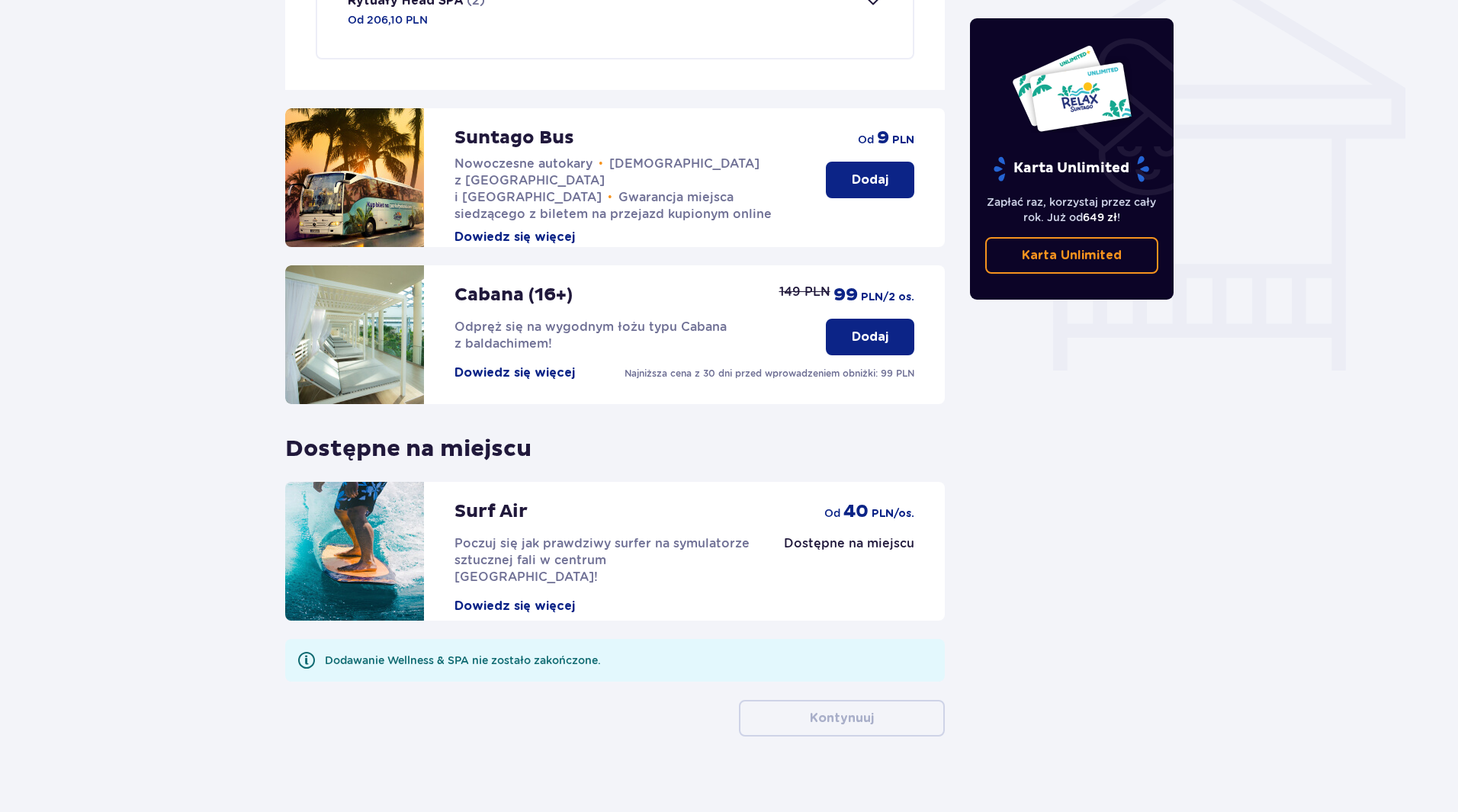
scroll to position [1275, 0]
click at [513, 364] on button "Dowiedz się więcej" at bounding box center [515, 371] width 121 height 17
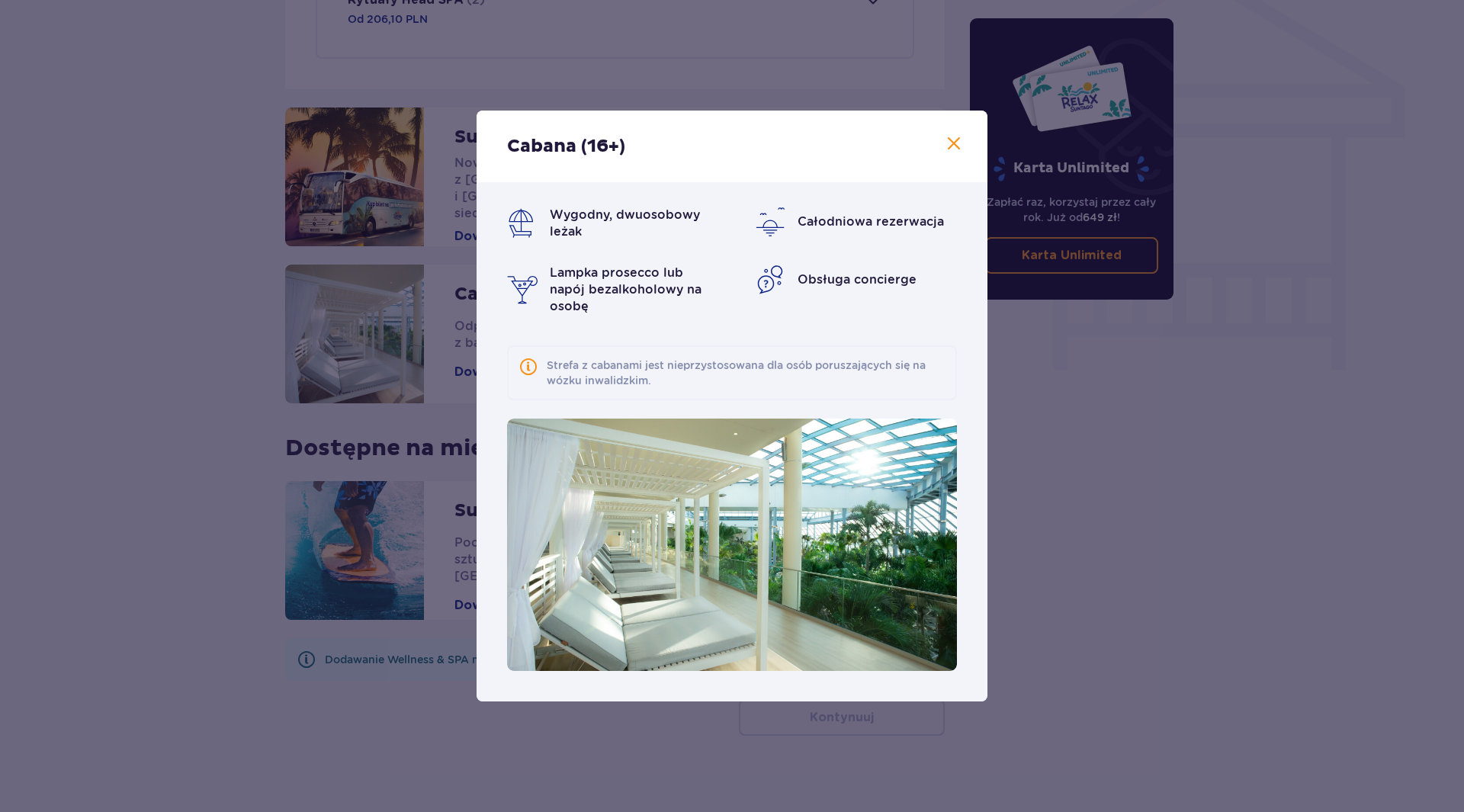
click at [955, 142] on span at bounding box center [954, 143] width 18 height 18
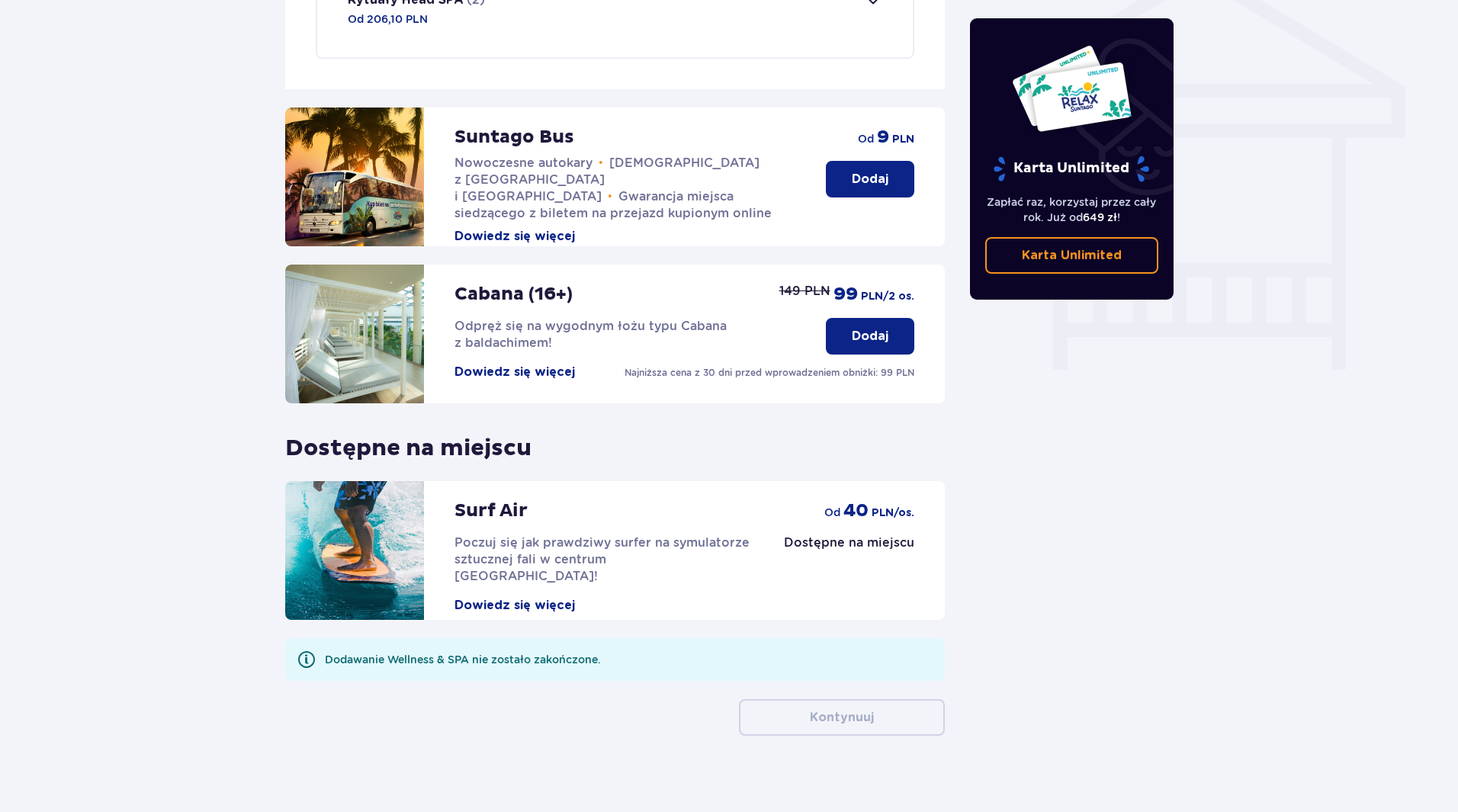
click at [858, 328] on p "Dodaj" at bounding box center [870, 336] width 37 height 17
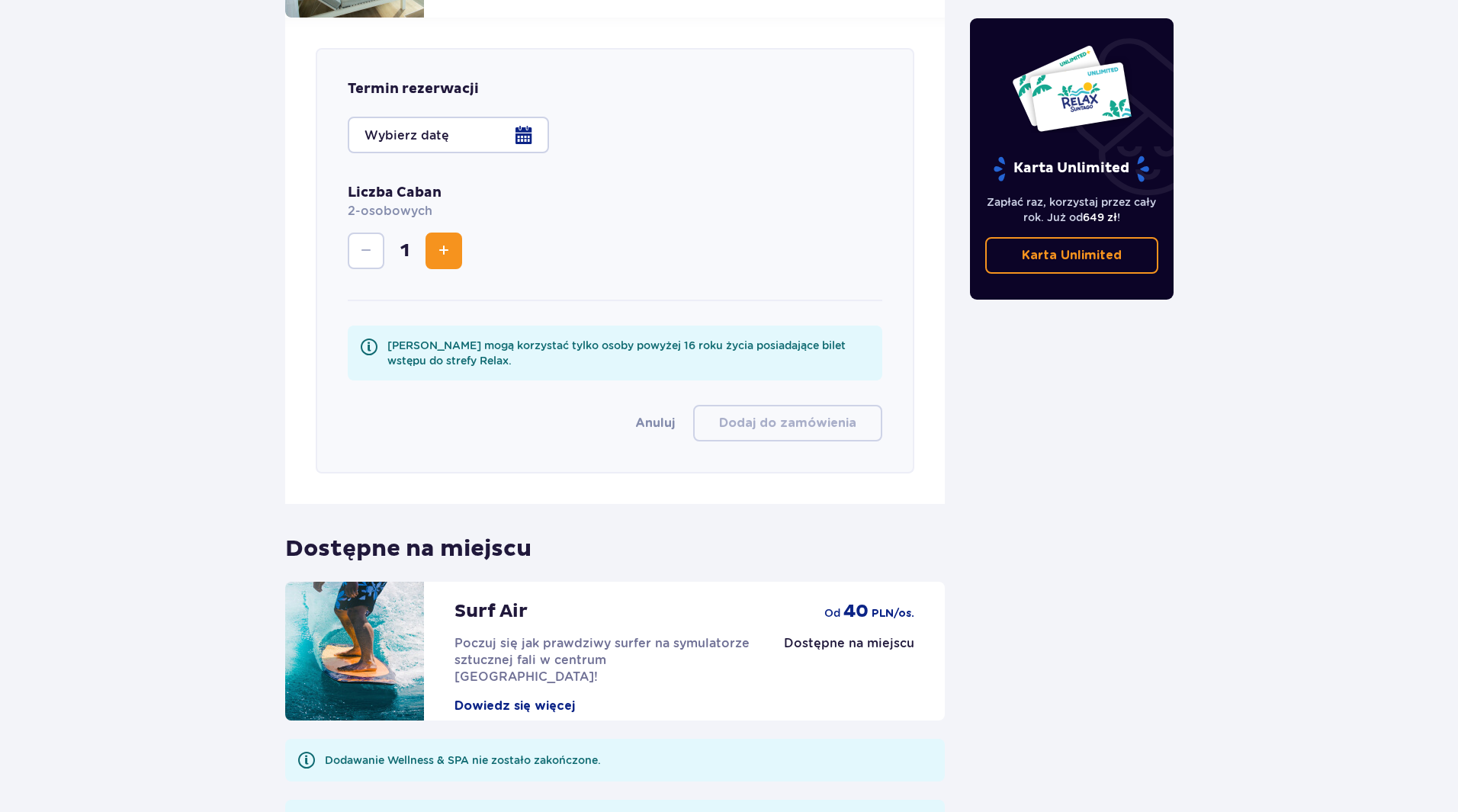
scroll to position [1676, 0]
